Goal: Communication & Community: Answer question/provide support

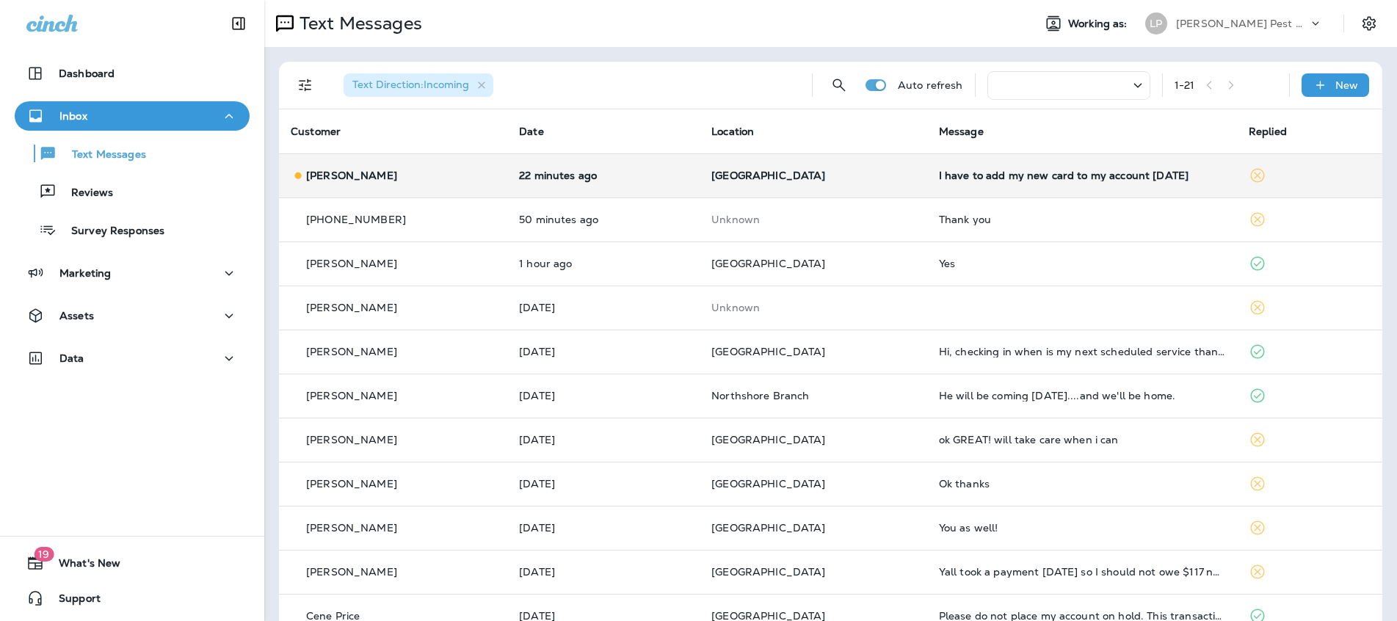
click at [391, 181] on div "[PERSON_NAME]" at bounding box center [393, 175] width 205 height 15
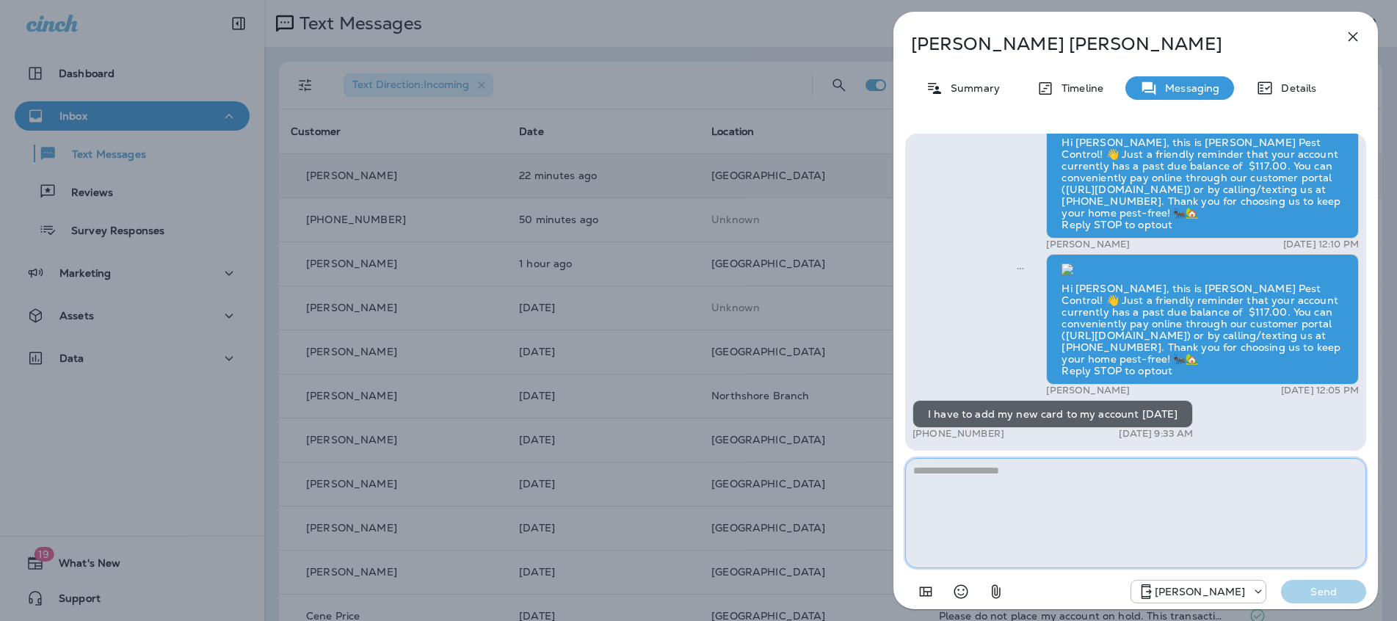
click at [939, 472] on textarea at bounding box center [1135, 513] width 461 height 110
click at [1044, 475] on textarea "**********" at bounding box center [1135, 513] width 461 height 110
type textarea "**********"
click at [1346, 597] on p "Send" at bounding box center [1324, 591] width 62 height 13
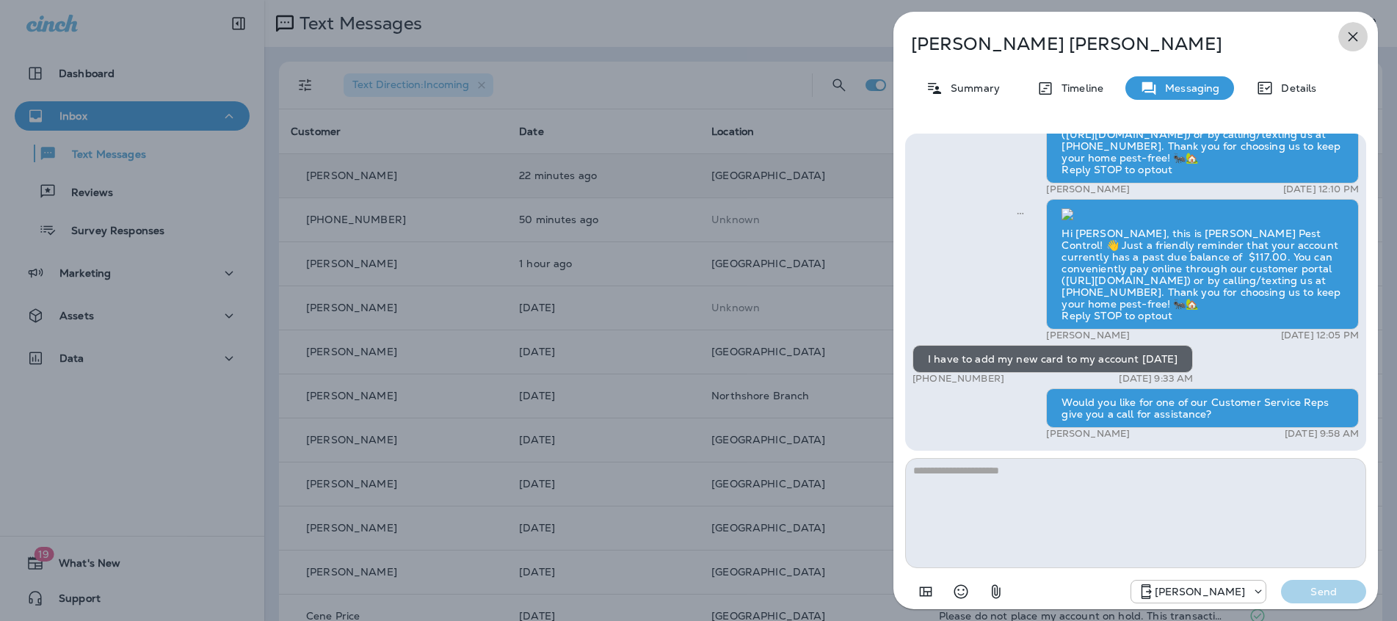
click at [1350, 39] on icon "button" at bounding box center [1354, 37] width 10 height 10
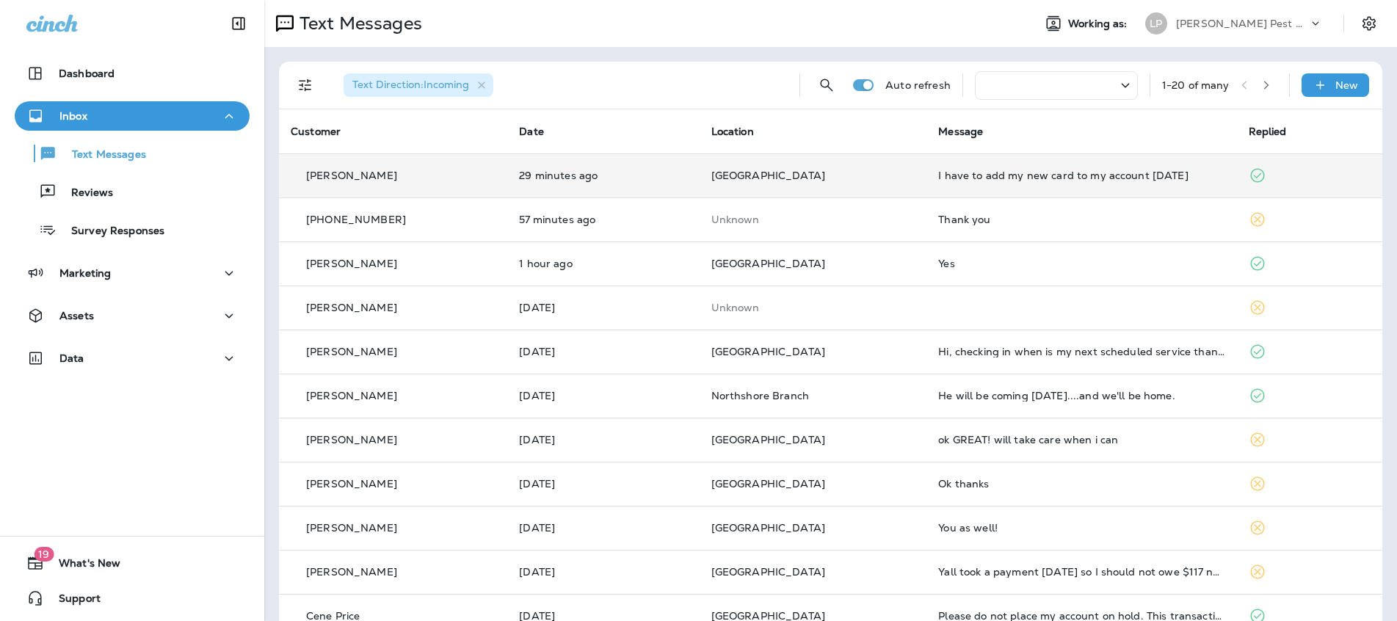
click at [499, 187] on td "[PERSON_NAME]" at bounding box center [393, 175] width 228 height 44
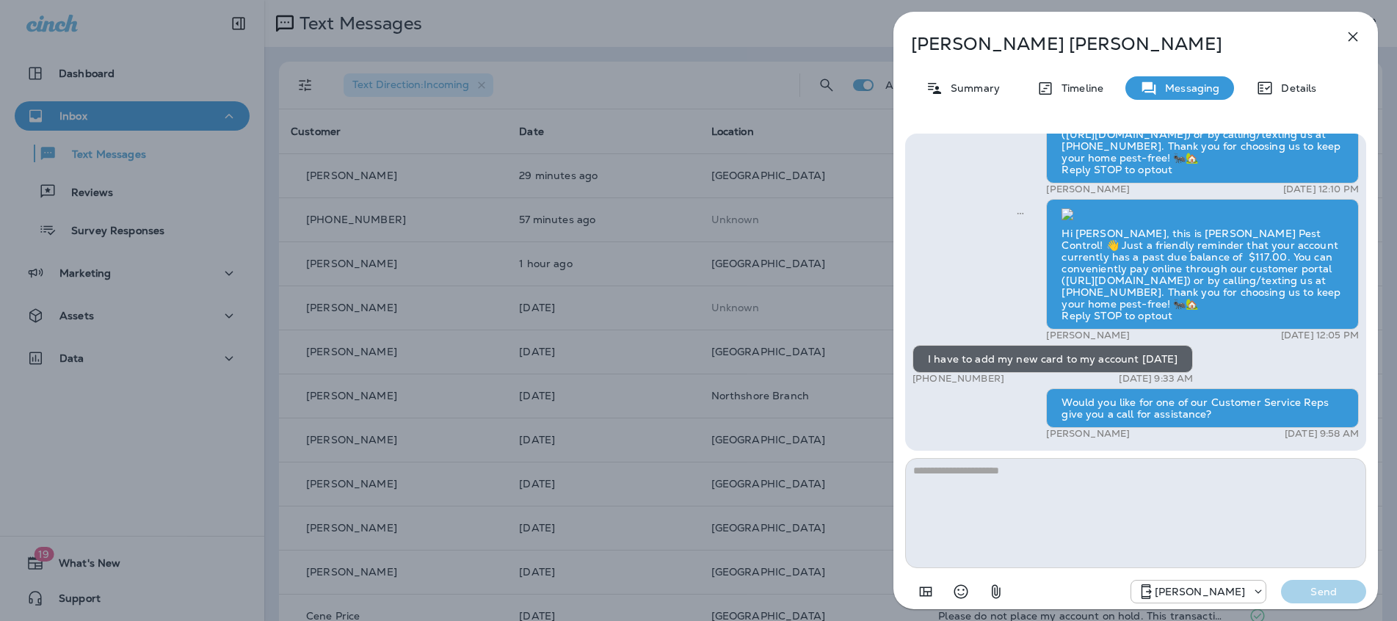
click at [1350, 39] on icon "button" at bounding box center [1354, 37] width 10 height 10
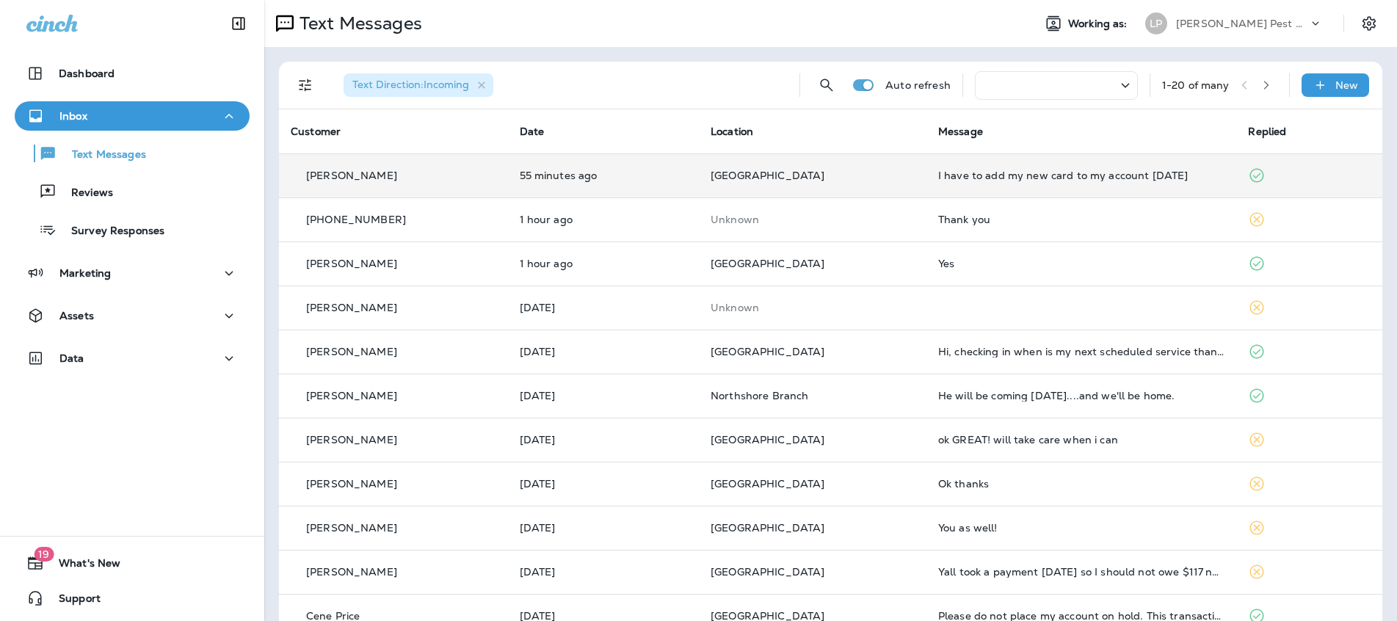
click at [466, 162] on td "[PERSON_NAME]" at bounding box center [393, 175] width 229 height 44
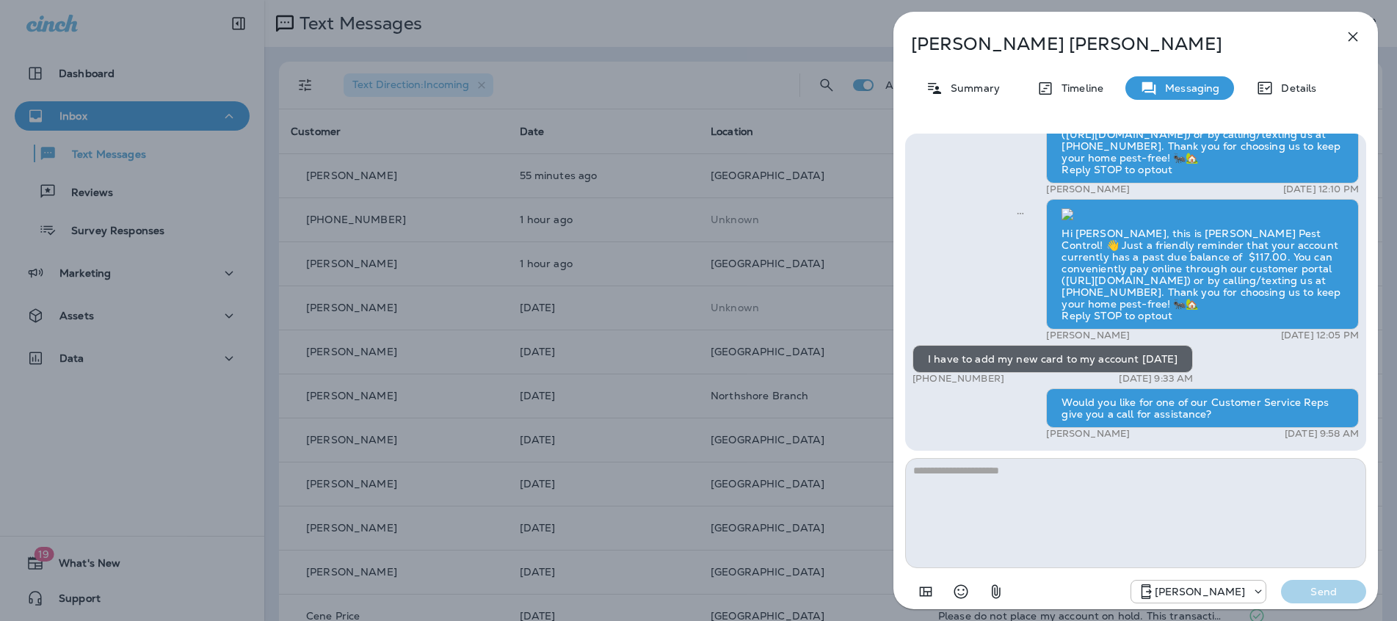
click at [1354, 37] on icon "button" at bounding box center [1354, 37] width 10 height 10
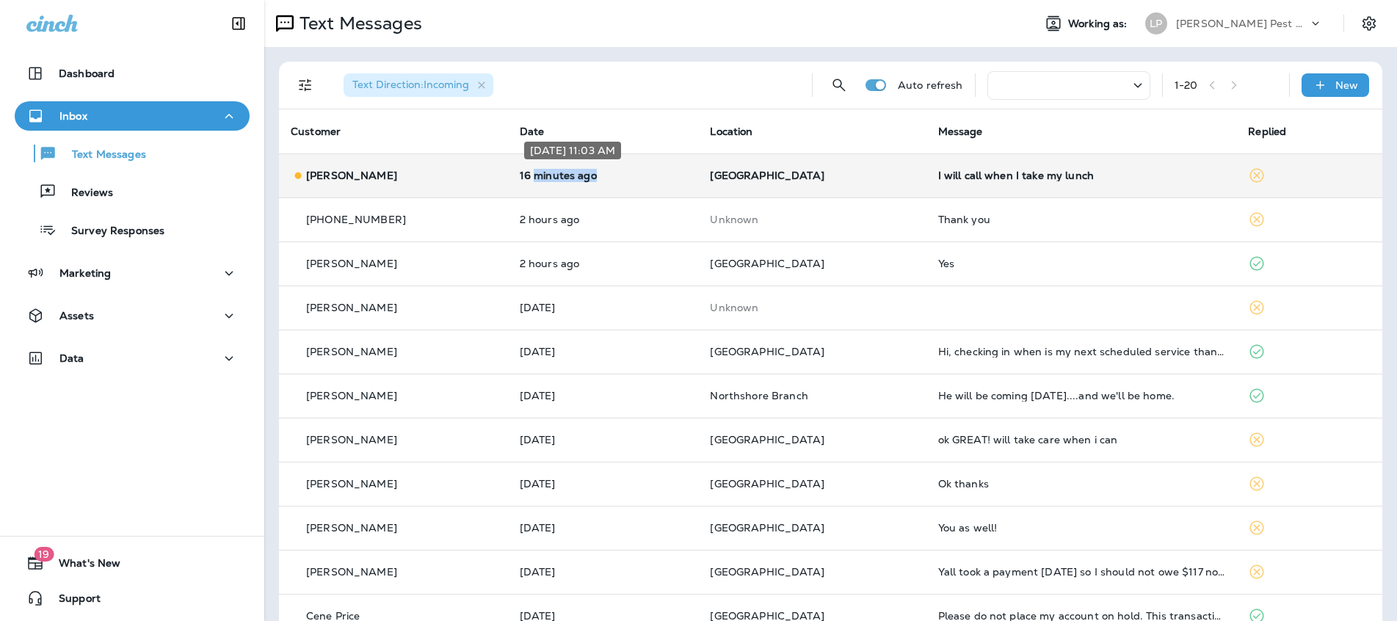
click at [534, 182] on td "16 minutes ago" at bounding box center [603, 175] width 191 height 44
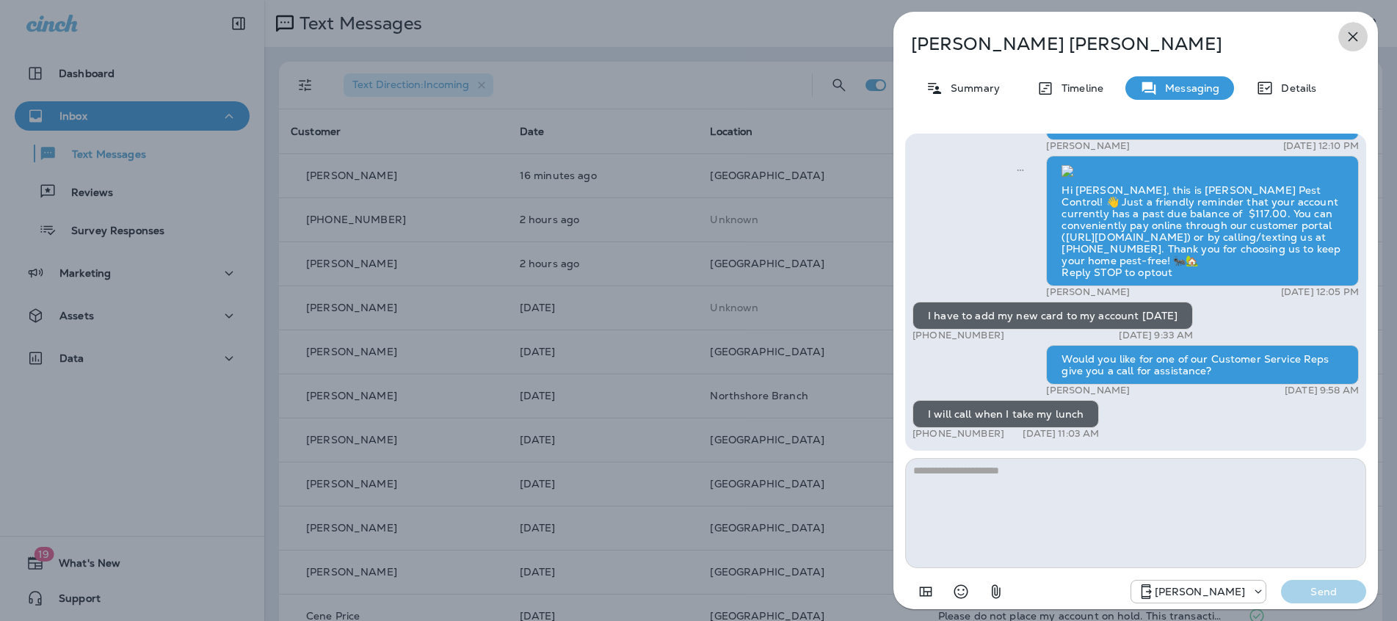
click at [1354, 30] on icon "button" at bounding box center [1353, 37] width 18 height 18
